Goal: Transaction & Acquisition: Obtain resource

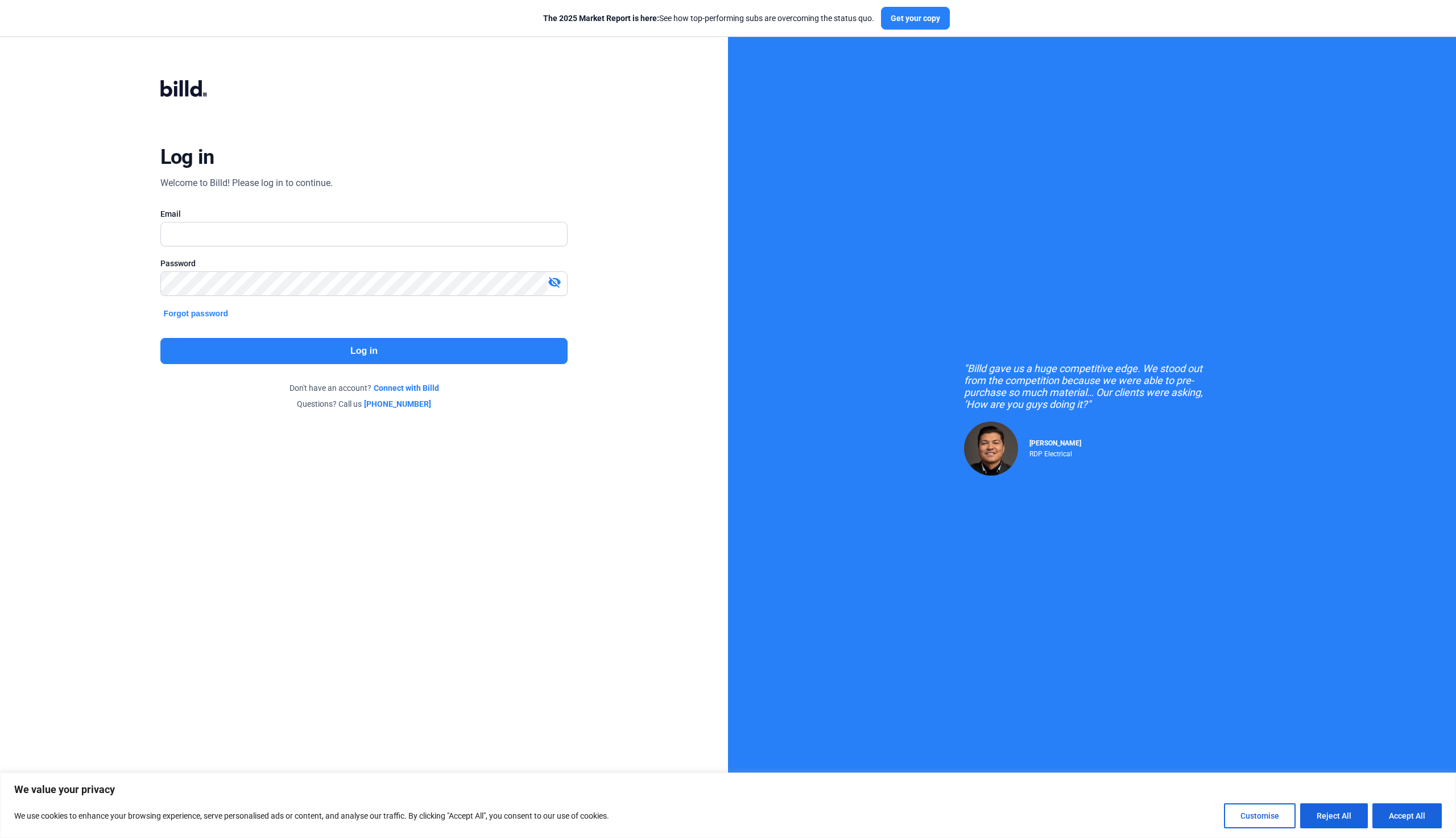
click at [0, 826] on nordpass-portal at bounding box center [0, 826] width 0 height 0
type input "[EMAIL_ADDRESS][DOMAIN_NAME]"
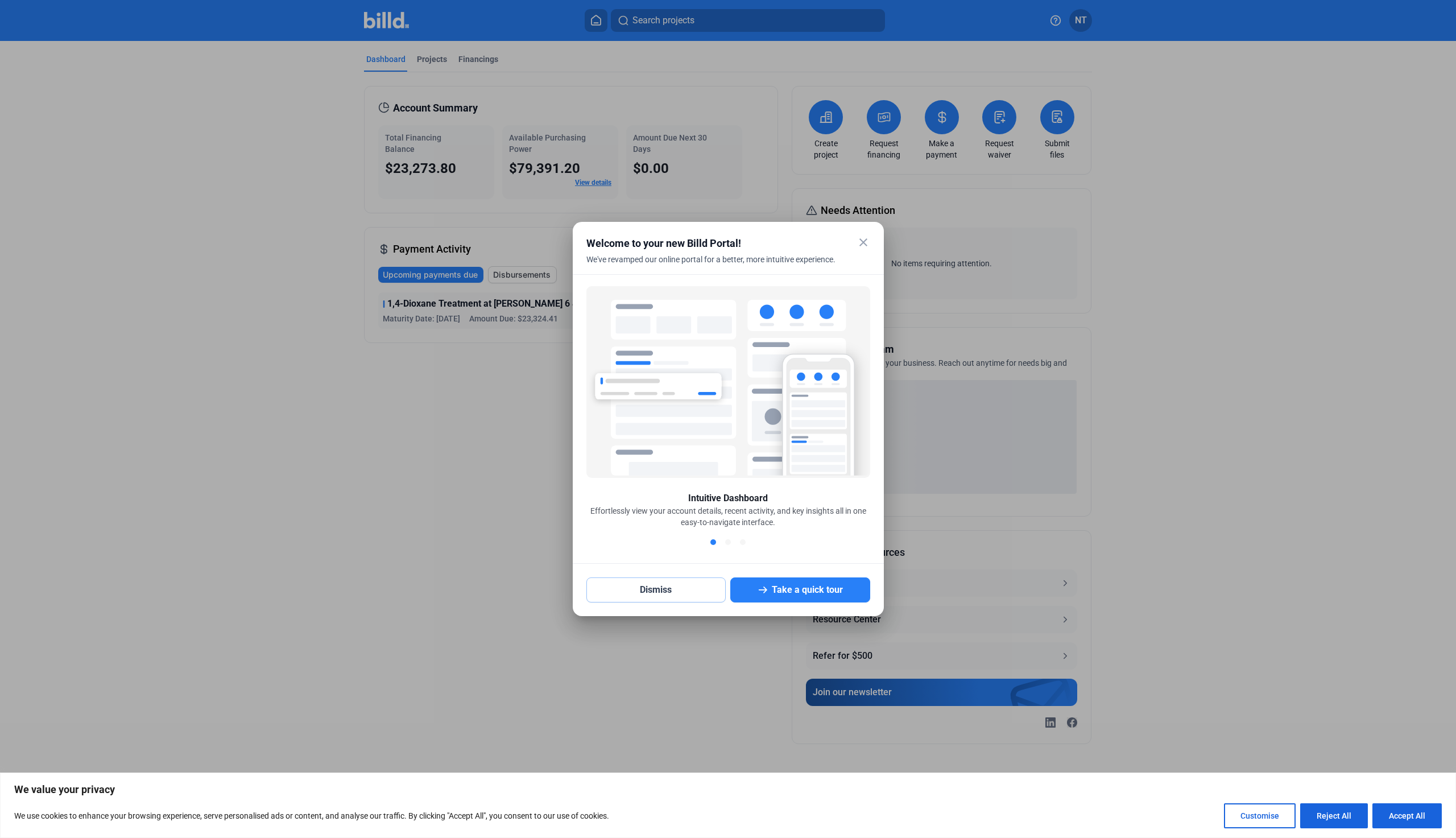
drag, startPoint x: 635, startPoint y: 595, endPoint x: 606, endPoint y: 563, distance: 43.2
click at [635, 595] on button "Dismiss" at bounding box center [656, 590] width 140 height 25
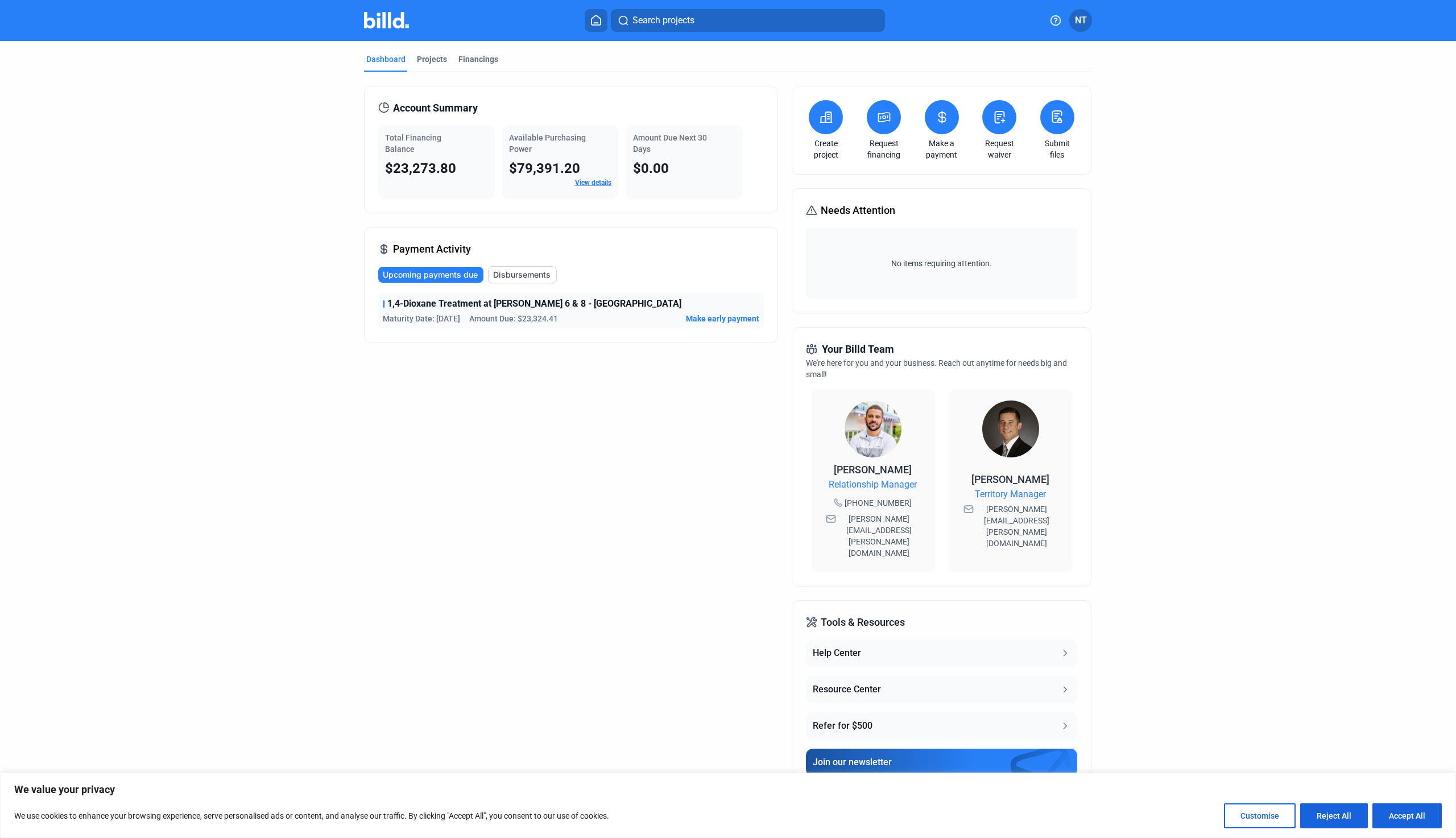
click at [1062, 114] on icon at bounding box center [1057, 116] width 9 height 12
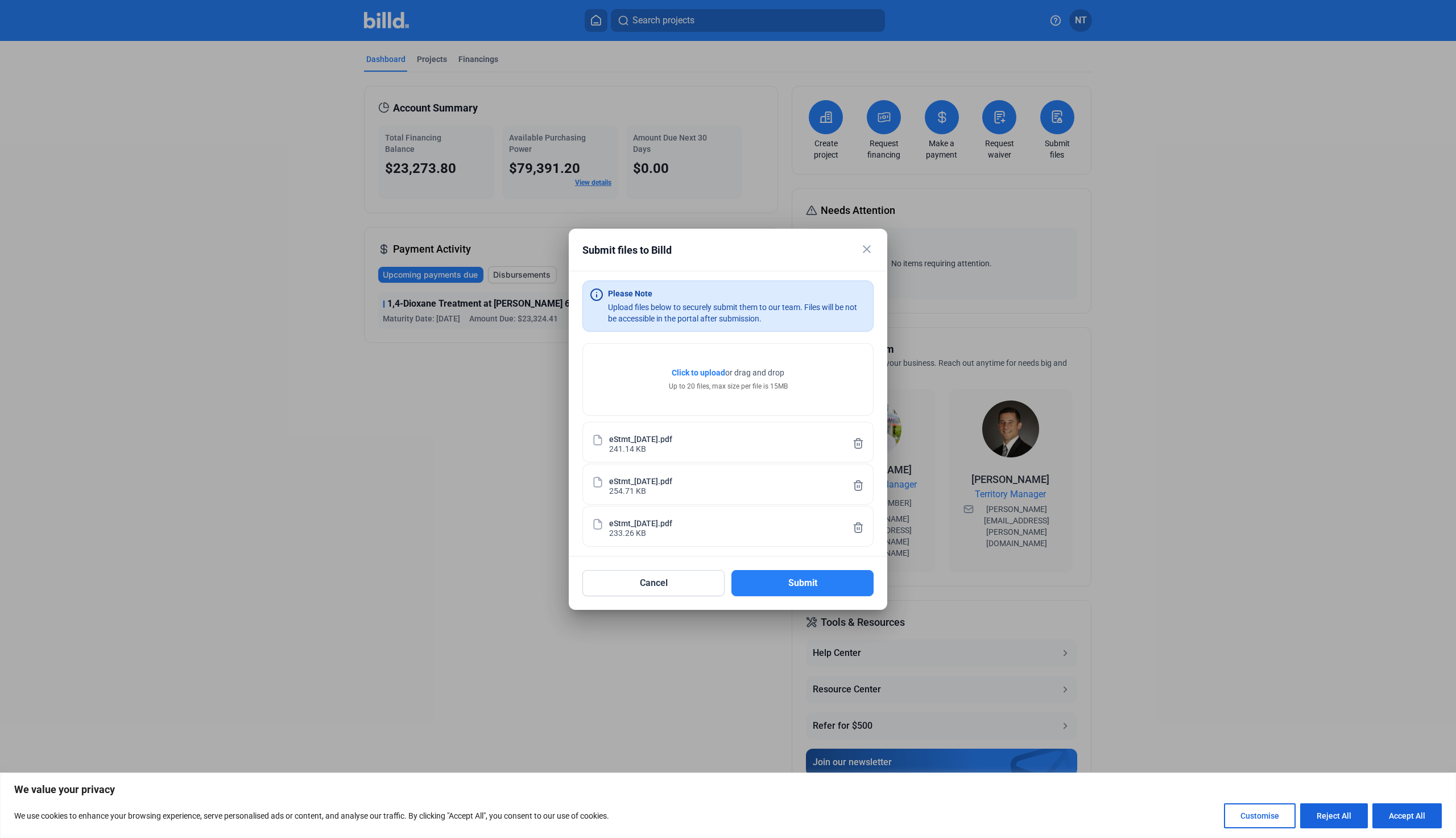
click at [780, 589] on button "Submit" at bounding box center [803, 583] width 142 height 26
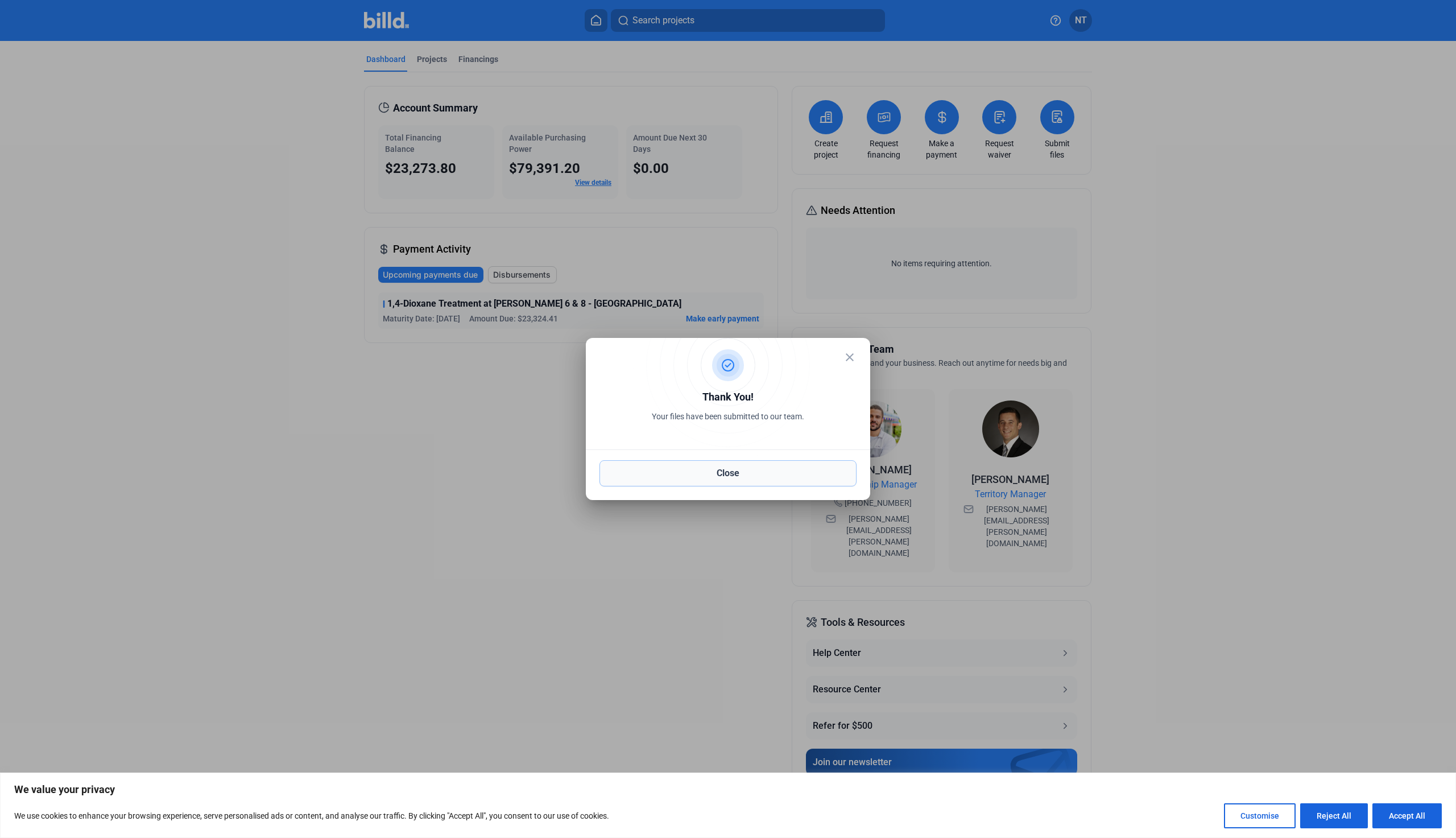
click at [768, 474] on button "Close" at bounding box center [728, 473] width 257 height 26
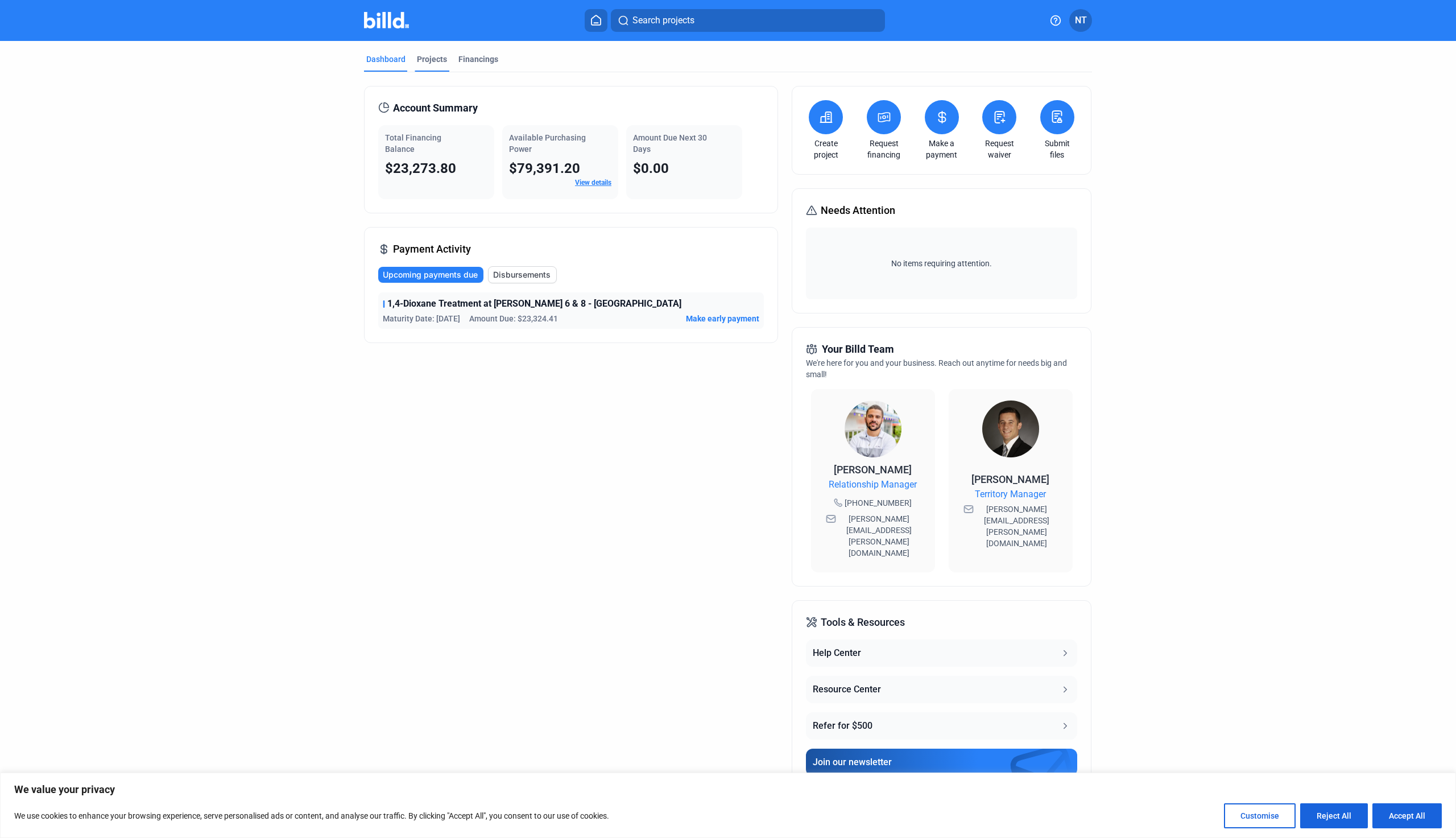
click at [432, 58] on div "Projects" at bounding box center [432, 59] width 30 height 12
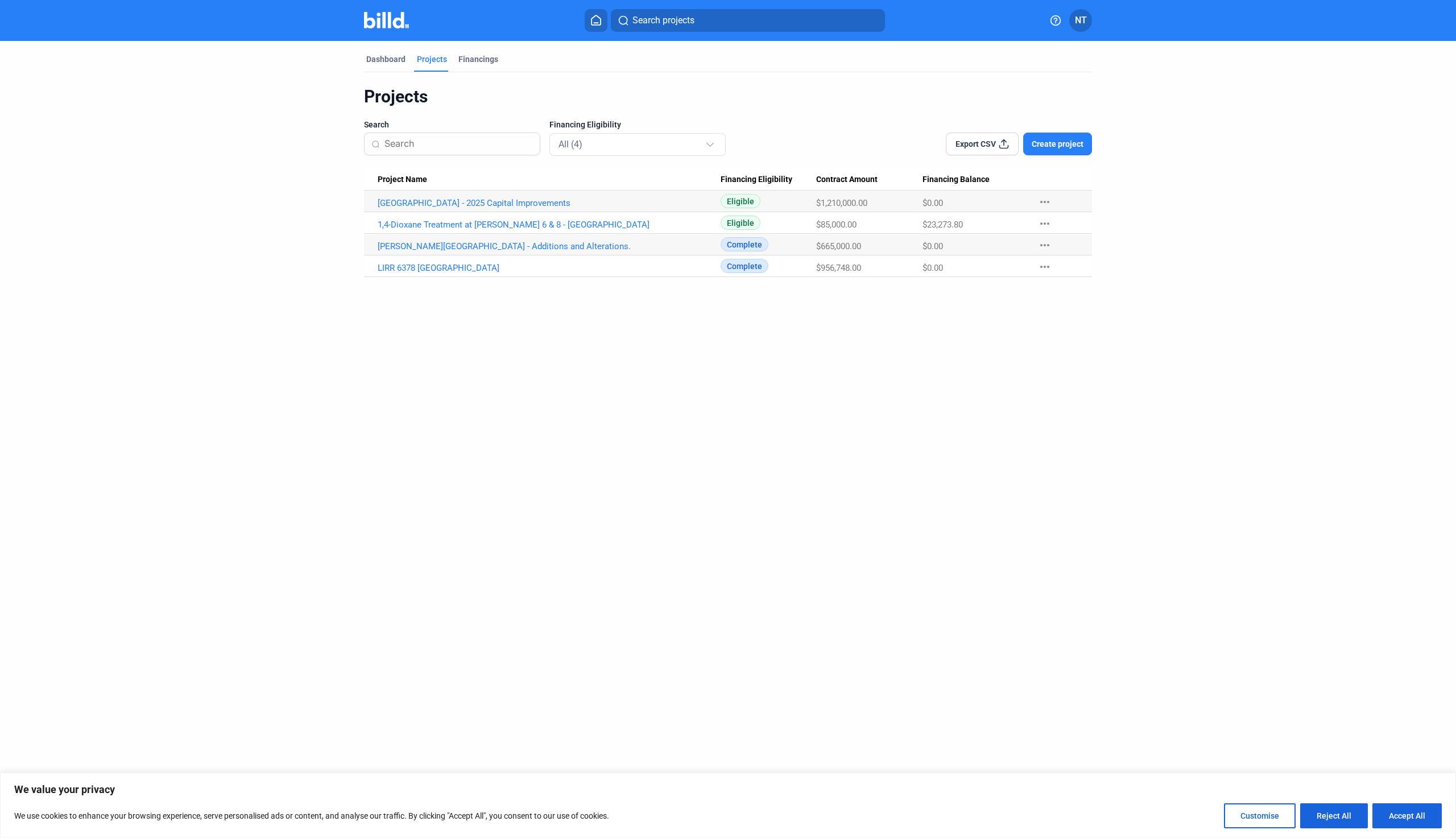
click at [1044, 202] on mat-icon "more_horiz" at bounding box center [1045, 202] width 14 height 14
click at [1049, 226] on button "+ Material Financing" at bounding box center [1107, 226] width 159 height 27
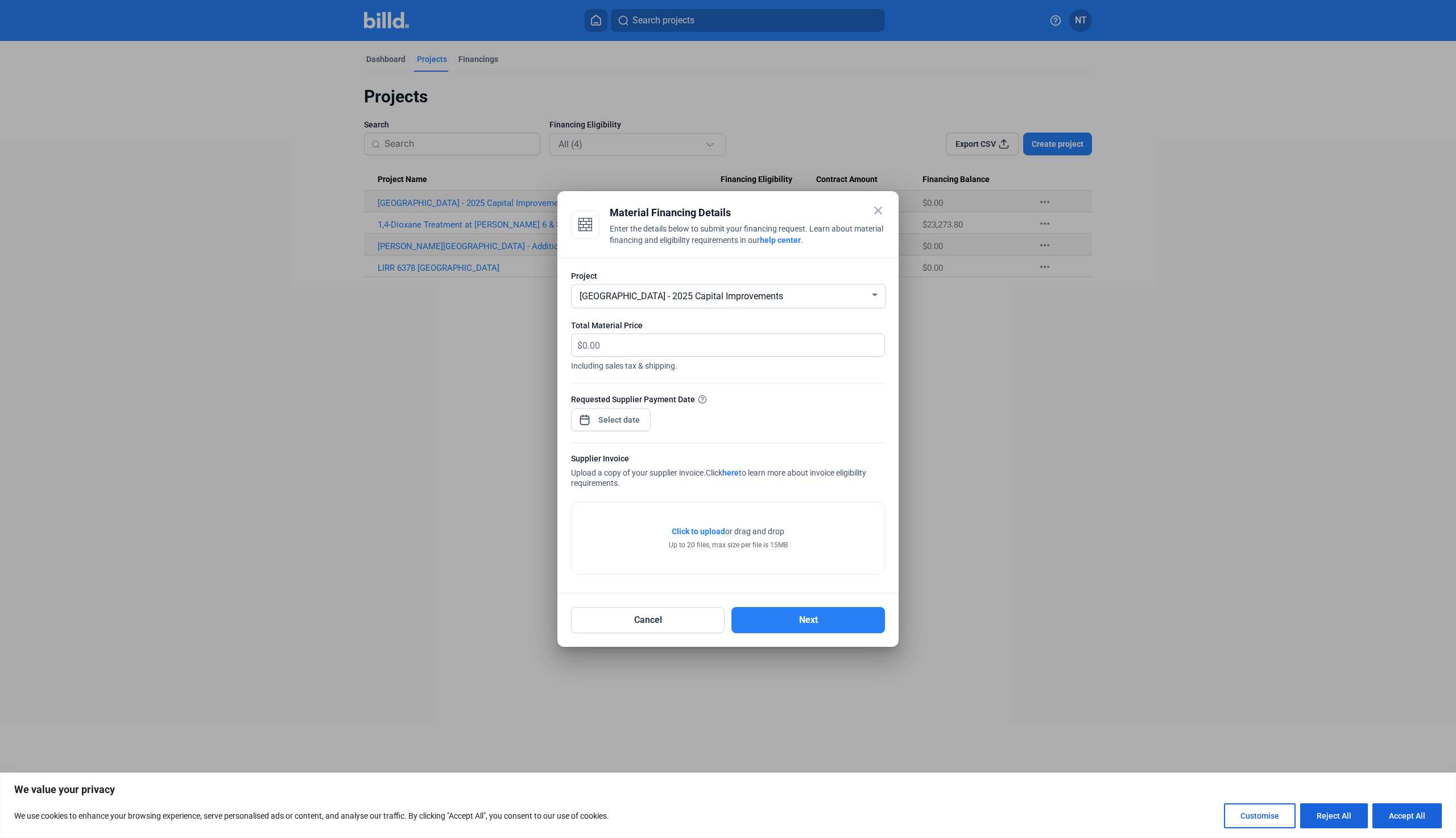
click at [880, 213] on mat-icon "close" at bounding box center [878, 211] width 14 height 14
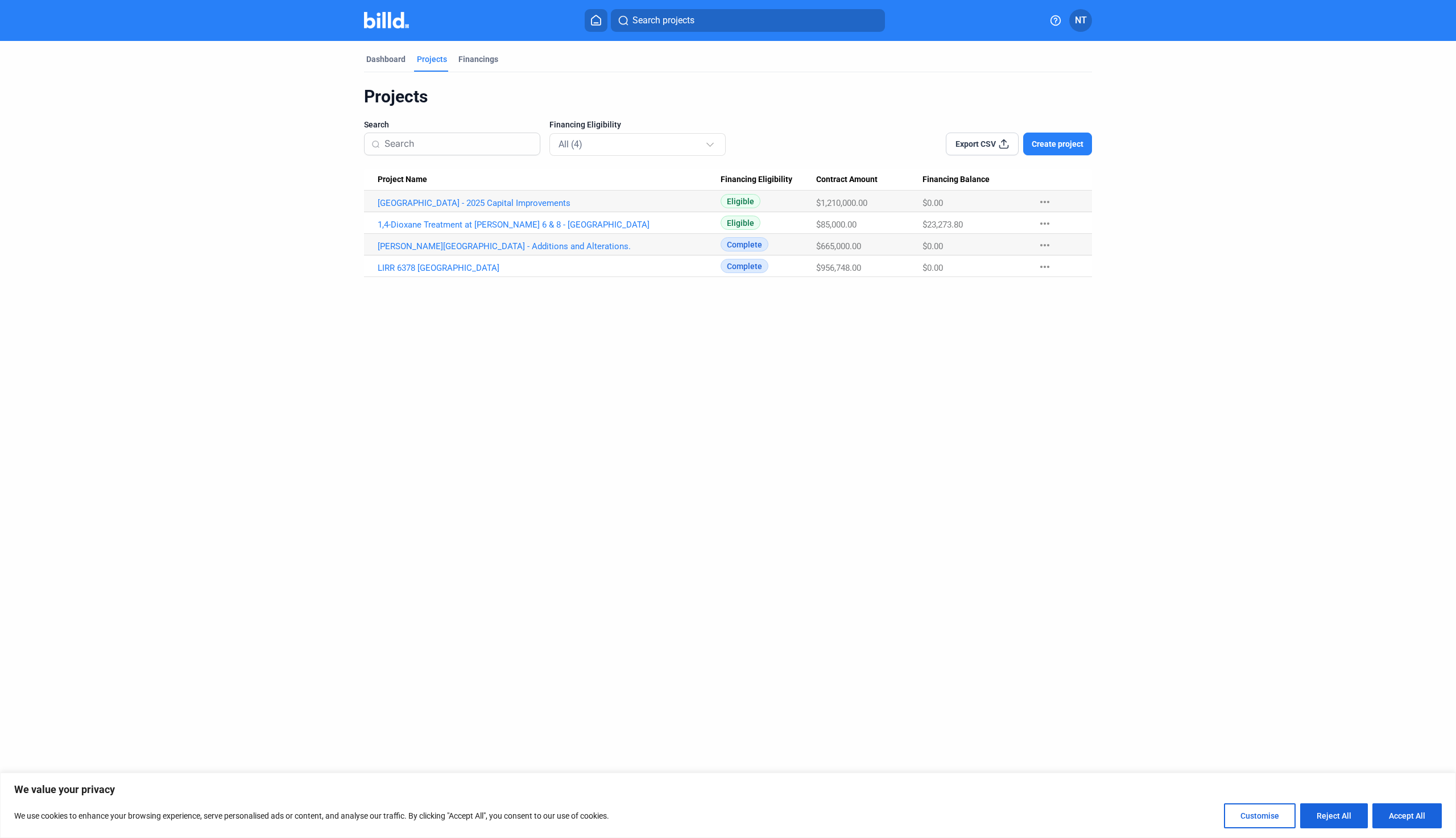
click at [491, 208] on Name "[GEOGRAPHIC_DATA] - 2025 Capital Improvements" at bounding box center [543, 202] width 357 height 22
click at [496, 205] on link "[GEOGRAPHIC_DATA] - 2025 Capital Improvements" at bounding box center [550, 203] width 343 height 10
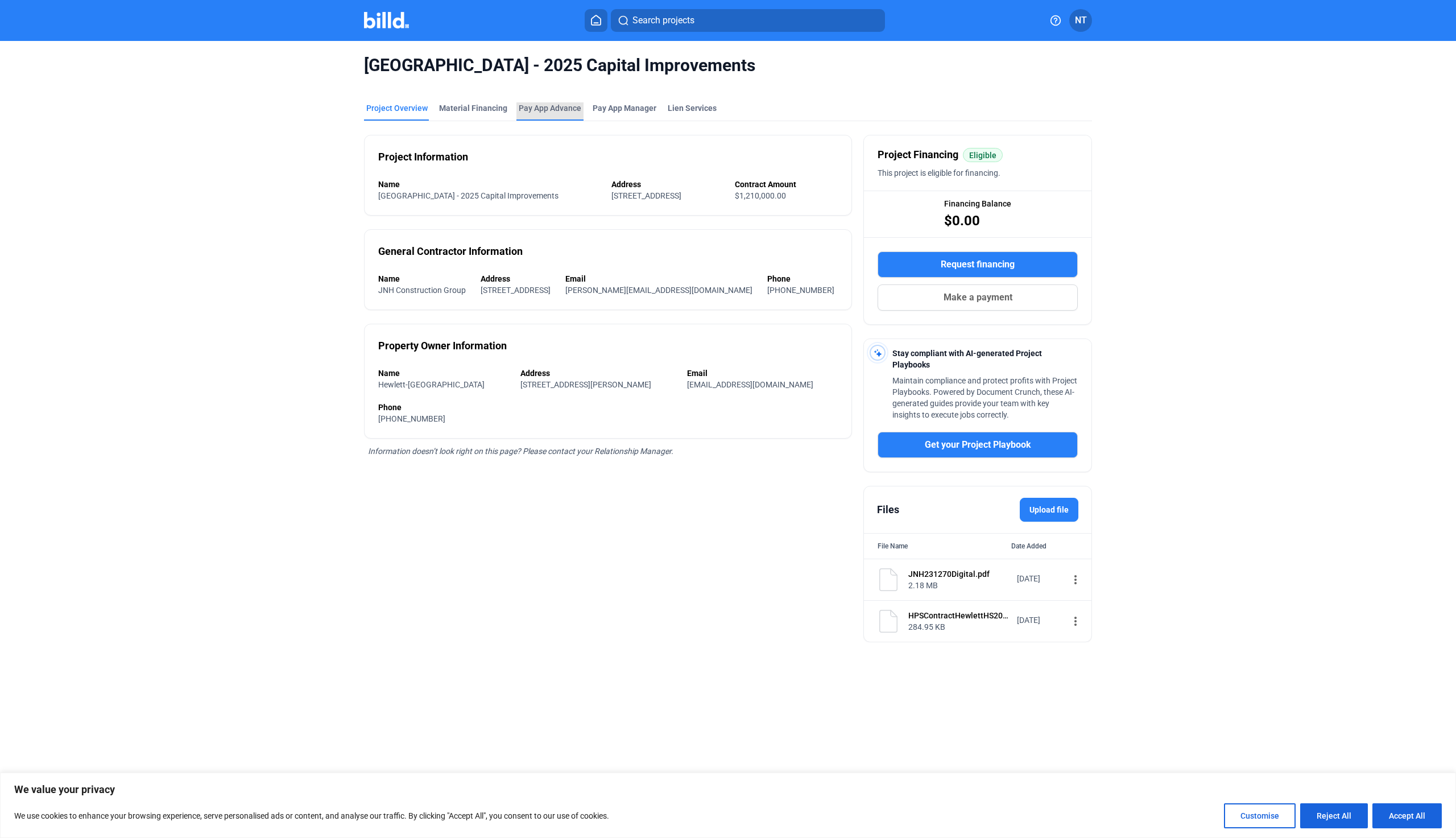
click at [548, 113] on div "Pay App Advance" at bounding box center [550, 108] width 63 height 12
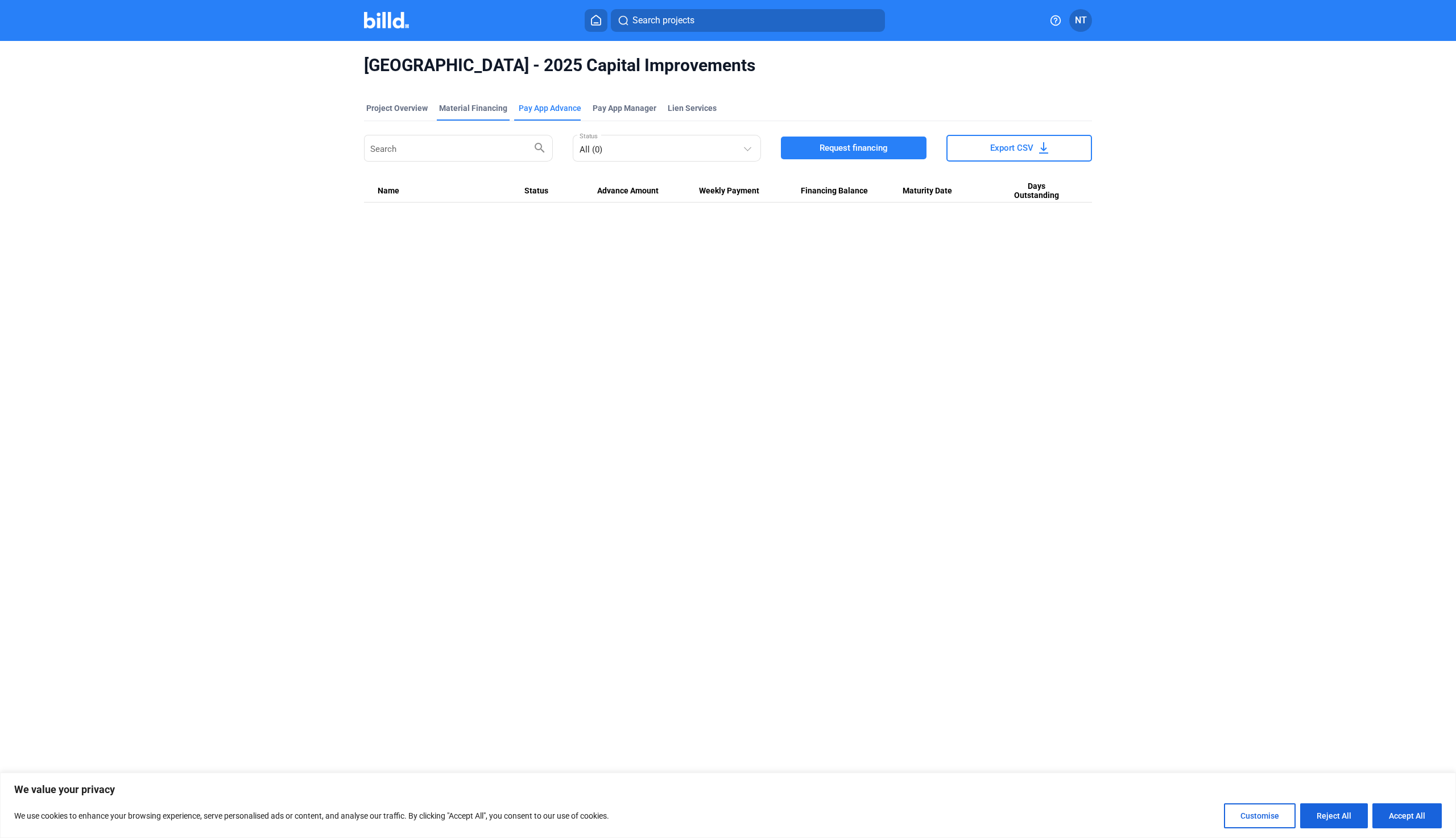
click at [447, 109] on div "Material Financing" at bounding box center [473, 108] width 68 height 12
click at [1389, 811] on button "Accept All" at bounding box center [1407, 815] width 70 height 25
checkbox input "true"
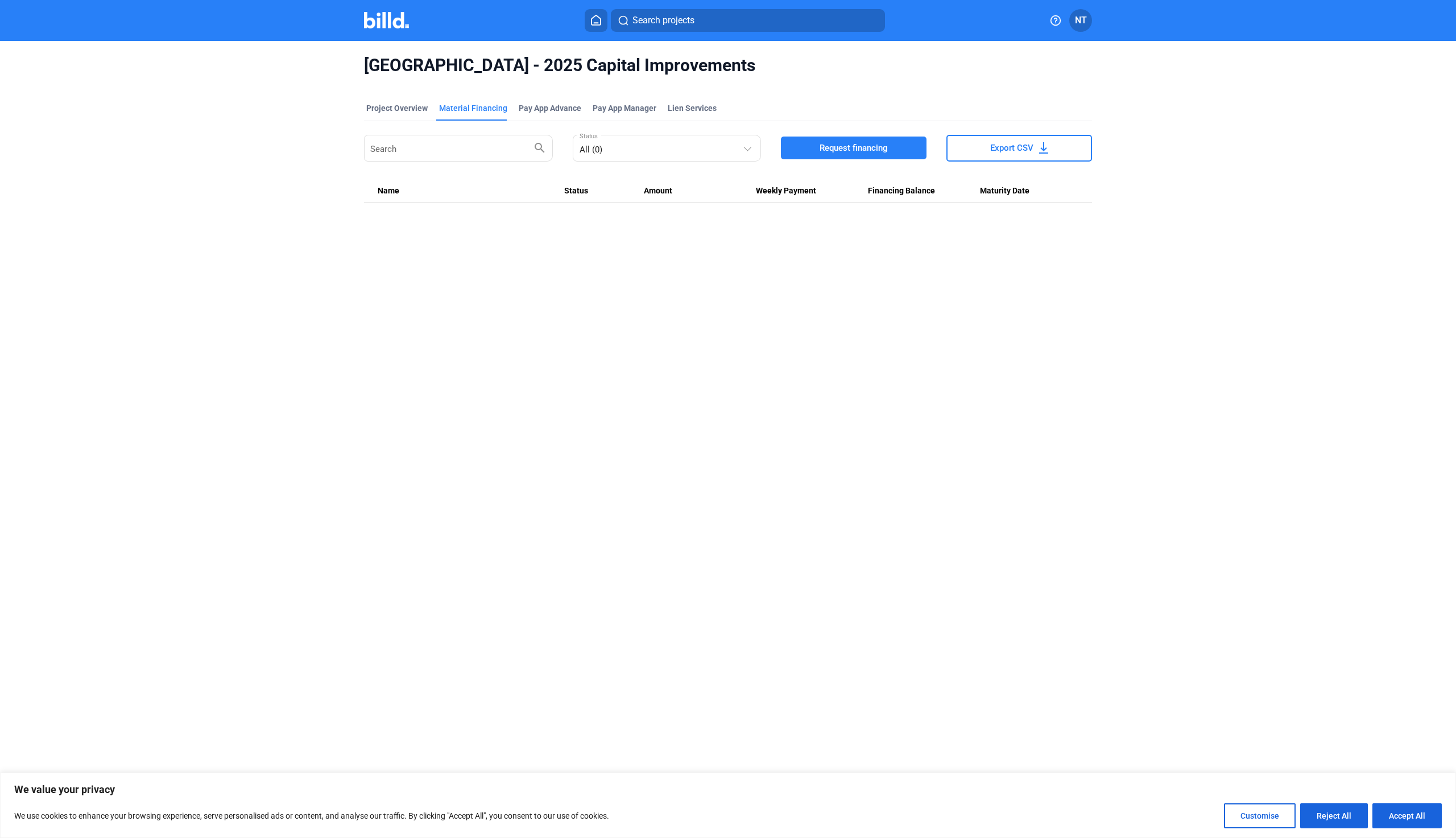
checkbox input "true"
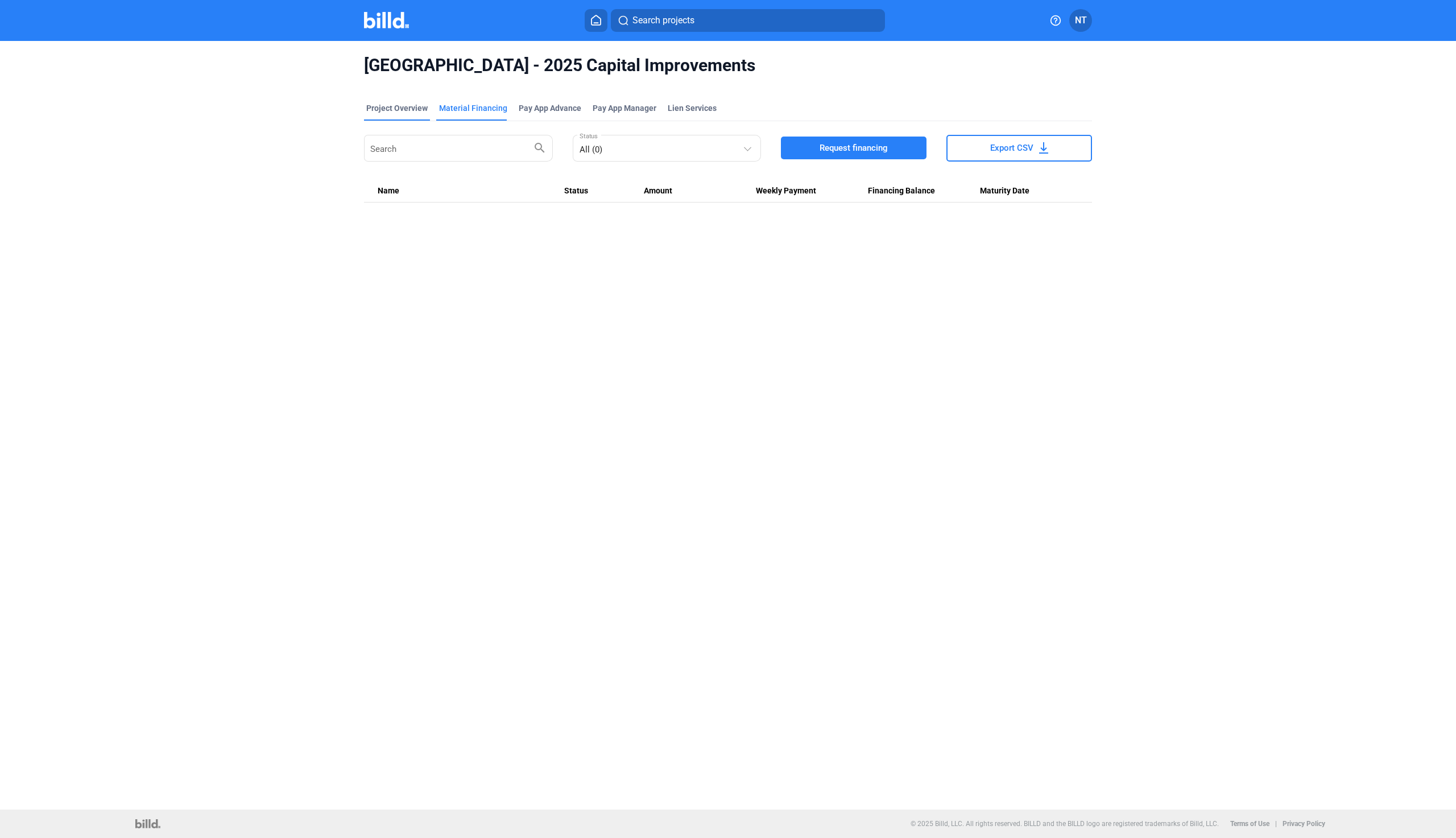
click at [404, 118] on div "Project Overview" at bounding box center [397, 111] width 66 height 18
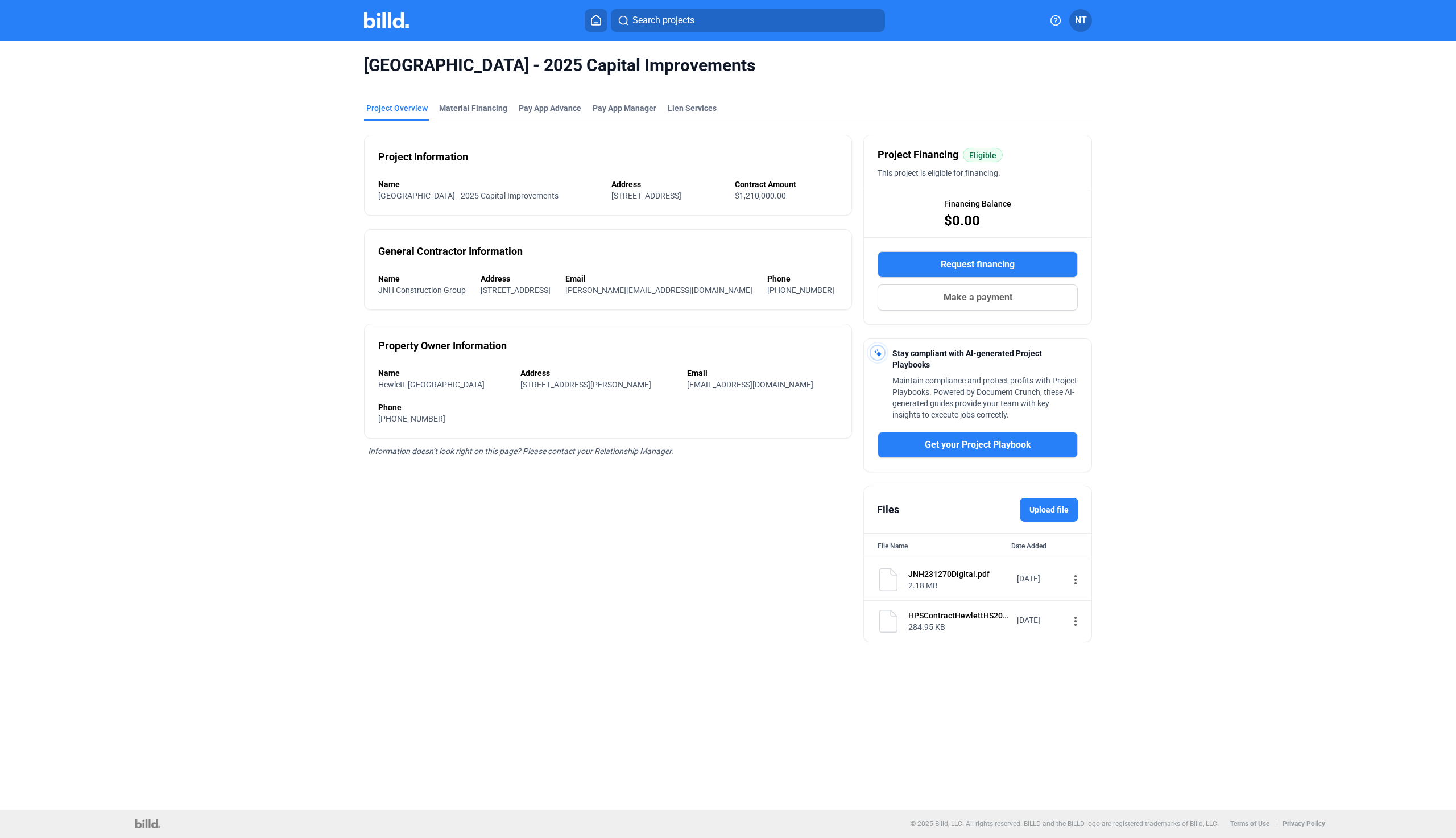
click at [1037, 273] on button "Request financing" at bounding box center [978, 265] width 200 height 26
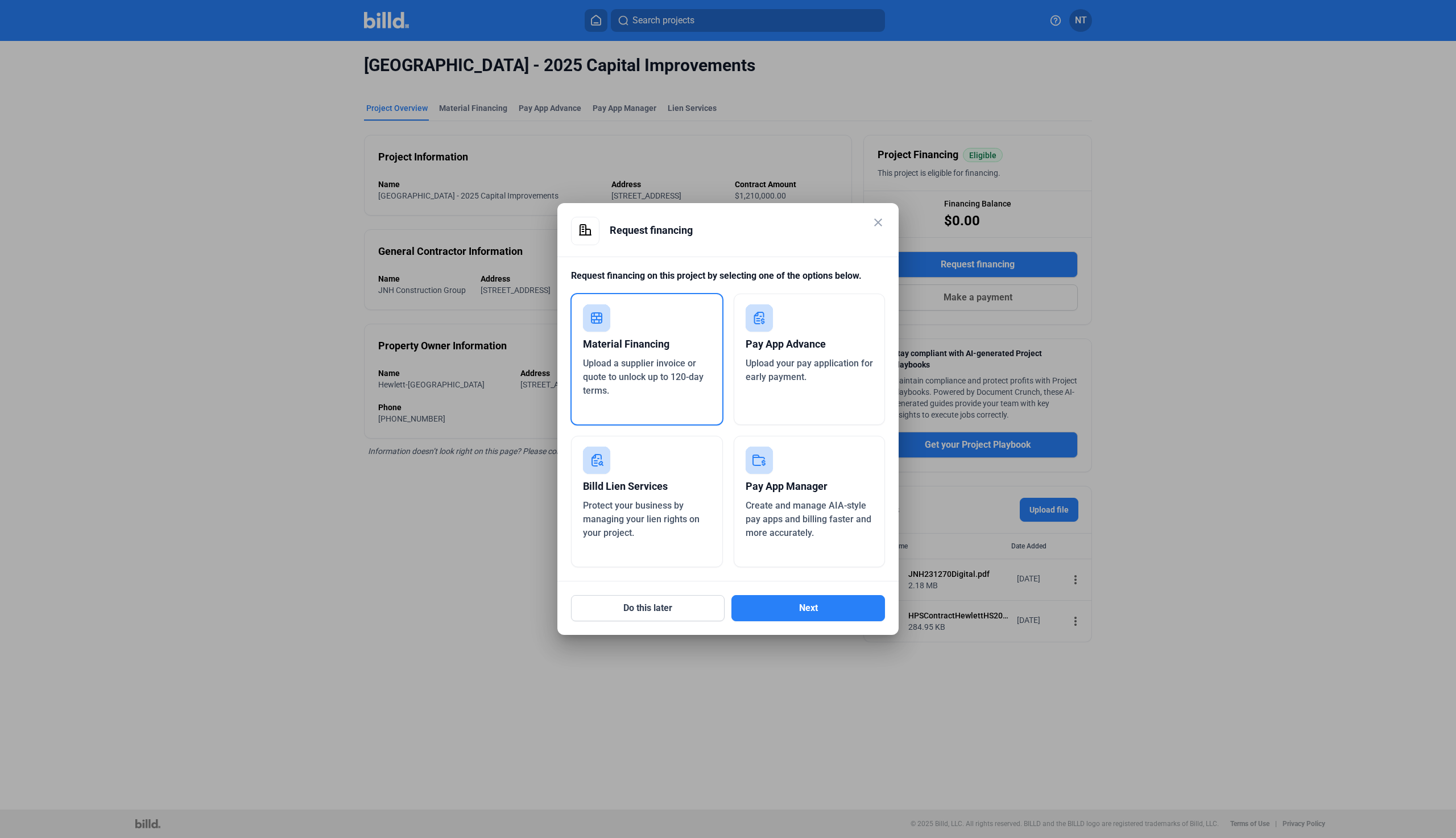
click at [876, 226] on mat-icon "close" at bounding box center [878, 222] width 14 height 14
